Goal: Go to known website: Access a specific website the user already knows

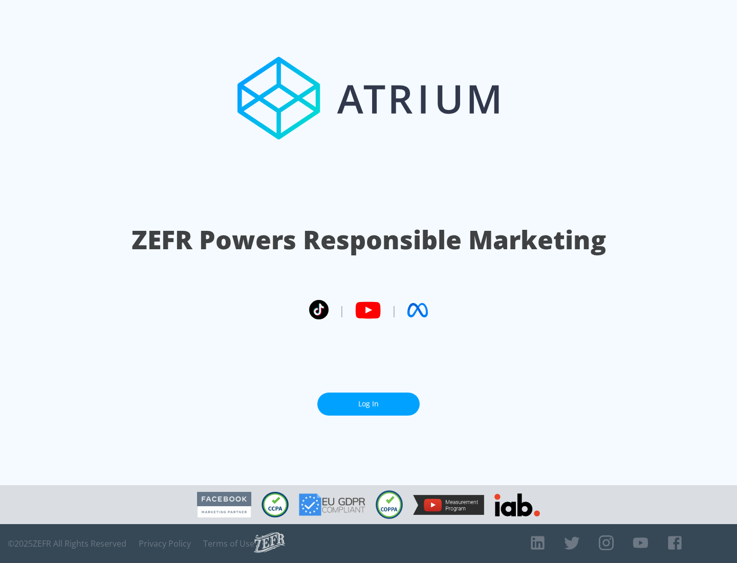
click at [368, 404] on link "Log In" at bounding box center [368, 404] width 102 height 23
